Goal: Information Seeking & Learning: Learn about a topic

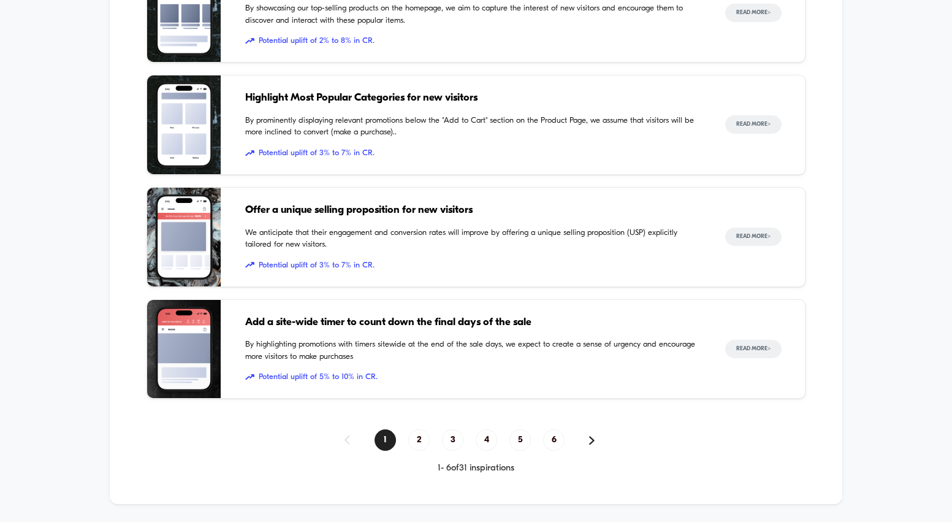
scroll to position [1800, 0]
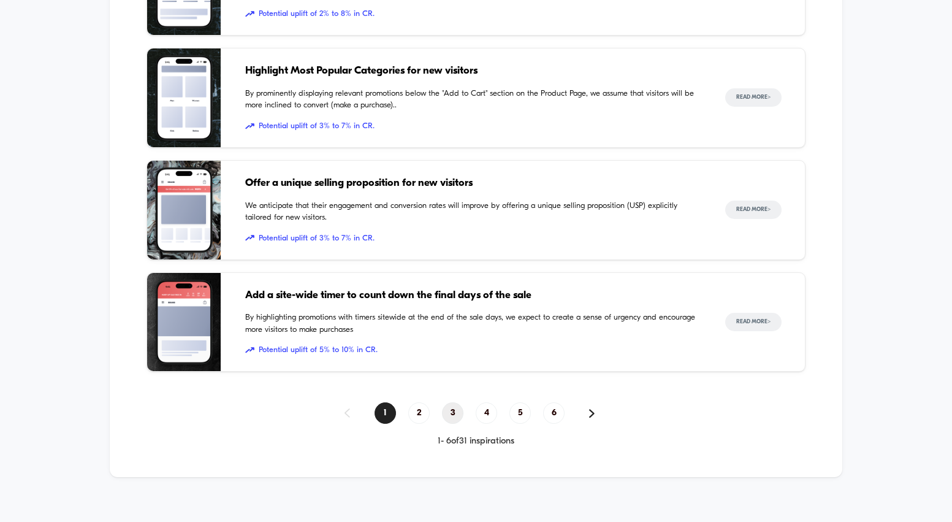
click at [453, 402] on span "3" at bounding box center [452, 412] width 21 height 21
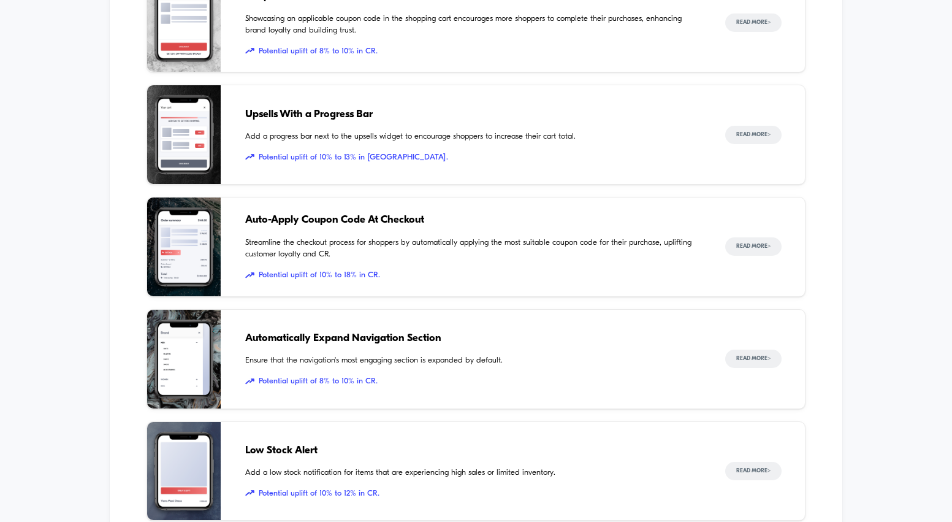
scroll to position [1599, 0]
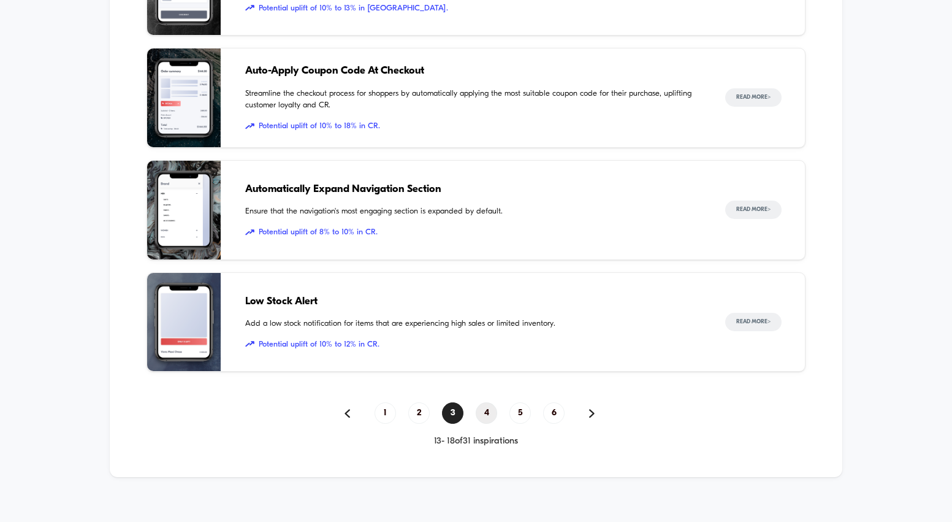
click at [491, 405] on span "4" at bounding box center [486, 412] width 21 height 21
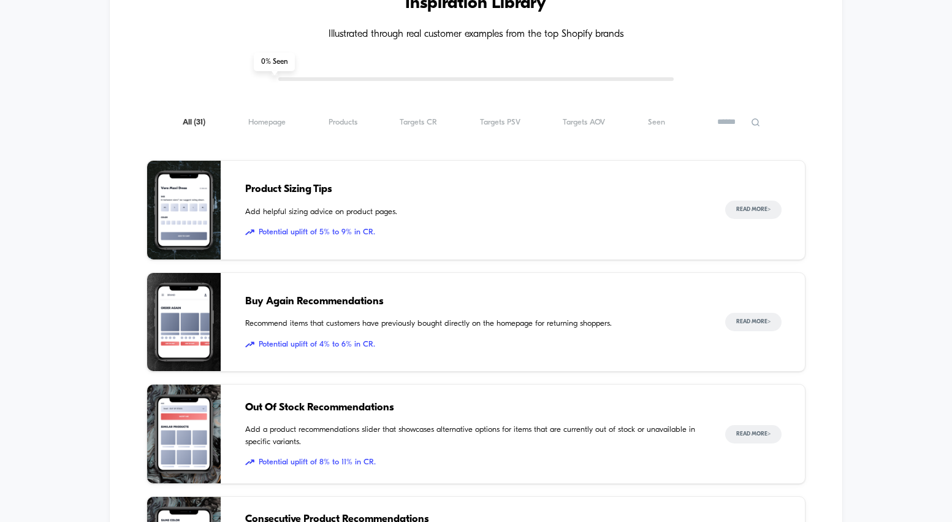
scroll to position [1800, 0]
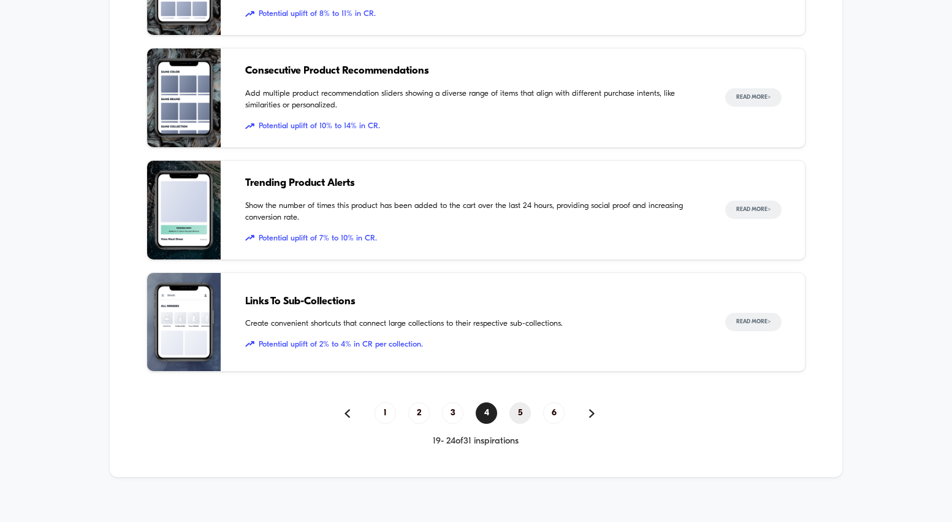
click at [526, 404] on span "5" at bounding box center [520, 412] width 21 height 21
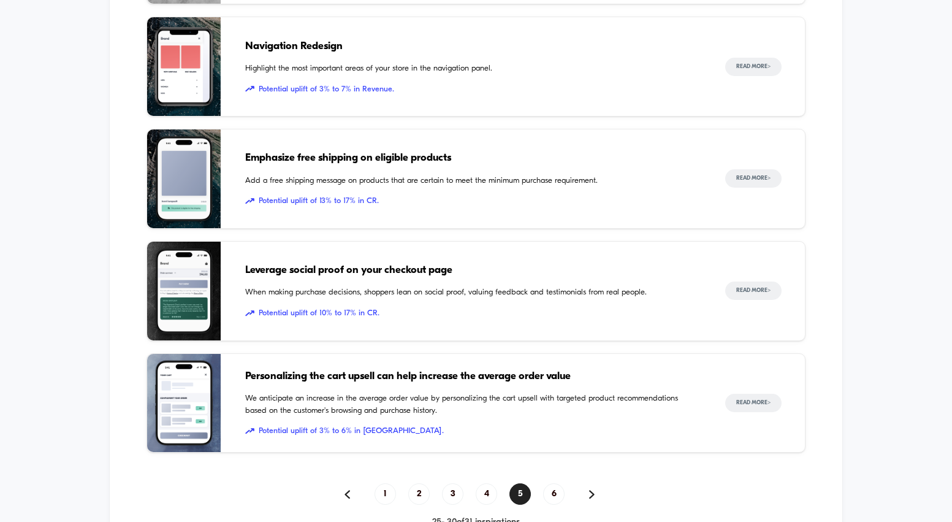
scroll to position [1720, 0]
click at [550, 483] on span "6" at bounding box center [553, 493] width 21 height 21
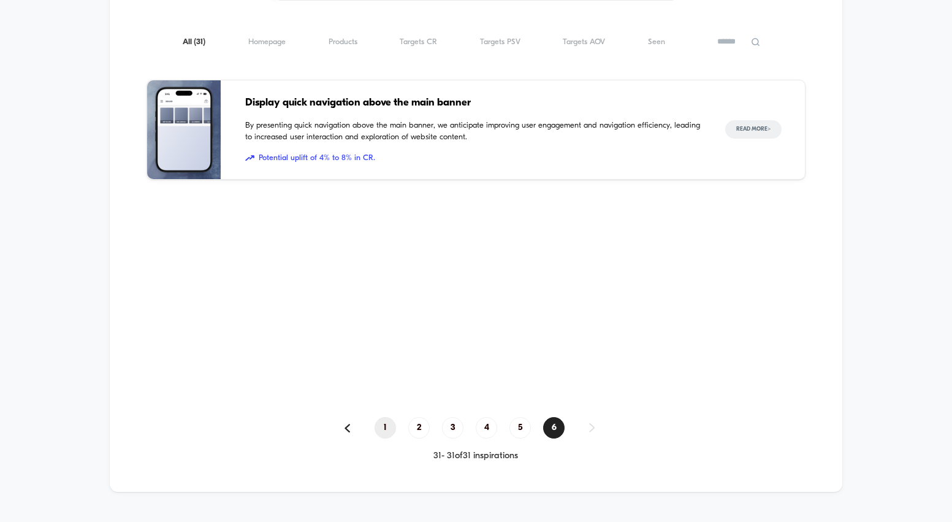
scroll to position [1431, 0]
click at [389, 418] on span "1" at bounding box center [385, 428] width 21 height 21
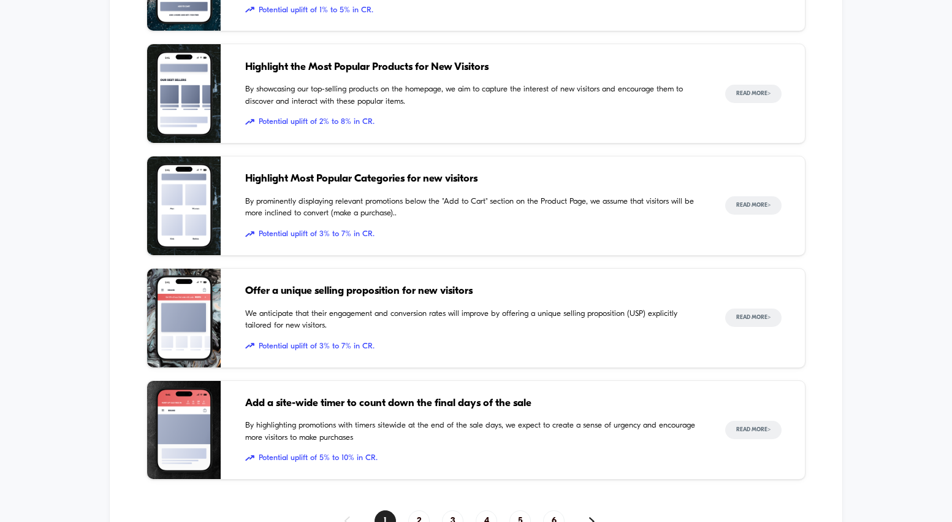
scroll to position [1712, 0]
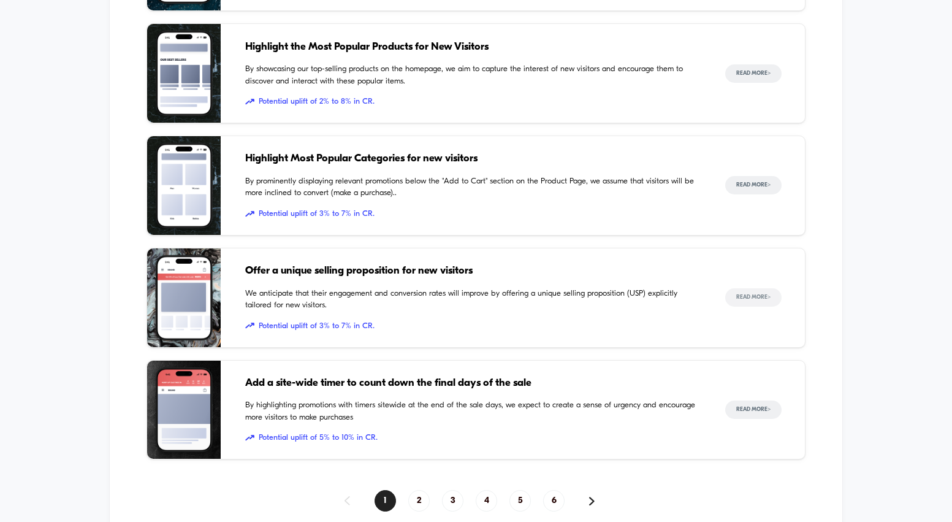
click at [752, 289] on button "Read More >" at bounding box center [754, 297] width 56 height 18
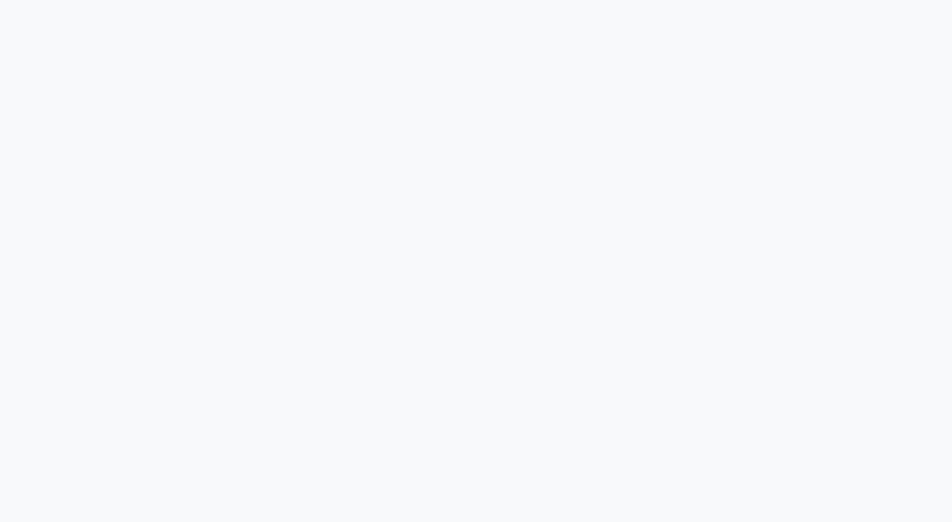
scroll to position [3586, 0]
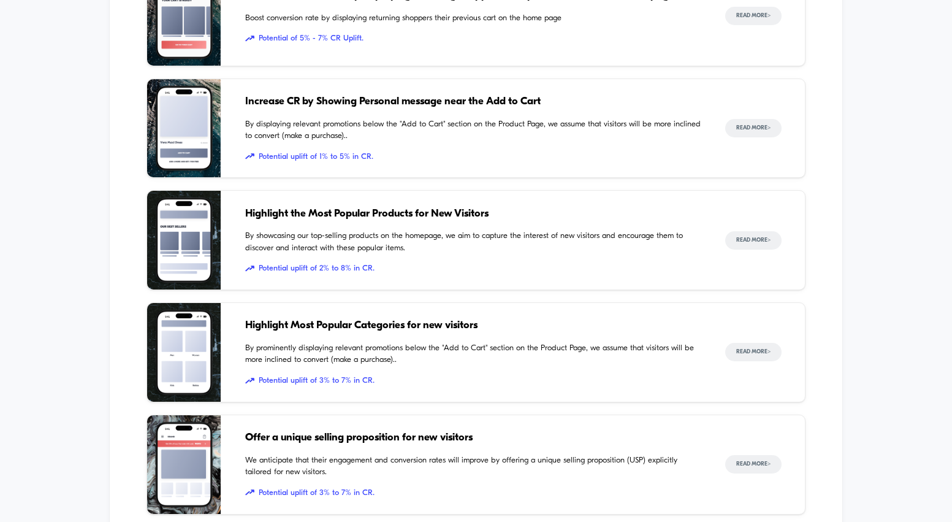
scroll to position [1800, 0]
